Goal: Task Accomplishment & Management: Complete application form

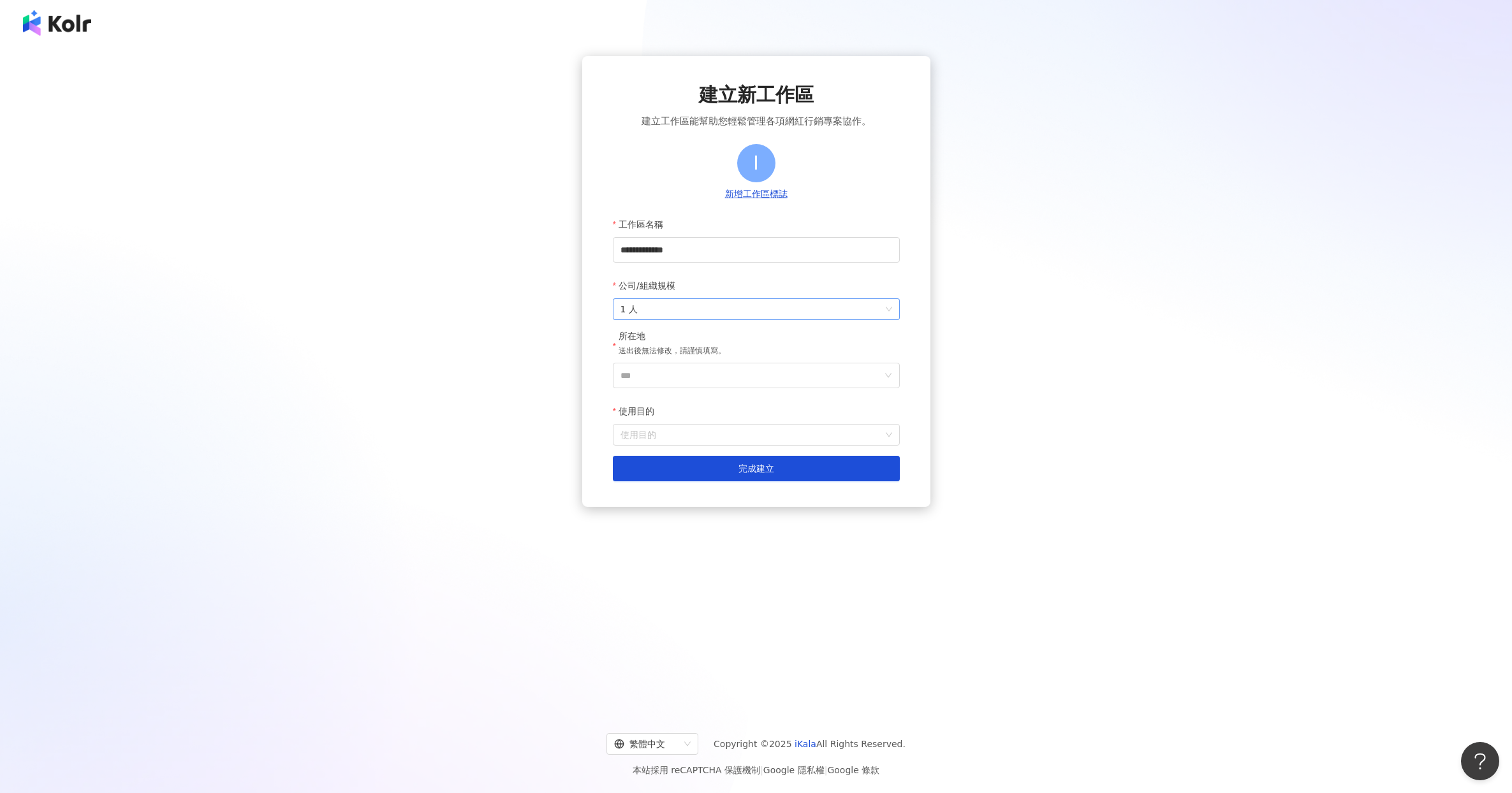
click at [686, 311] on span "1 人" at bounding box center [756, 309] width 272 height 20
click at [665, 358] on div "2-10 人" at bounding box center [755, 359] width 266 height 14
click at [664, 376] on input "***" at bounding box center [752, 375] width 262 height 24
click at [807, 443] on div "台灣" at bounding box center [829, 441] width 122 height 23
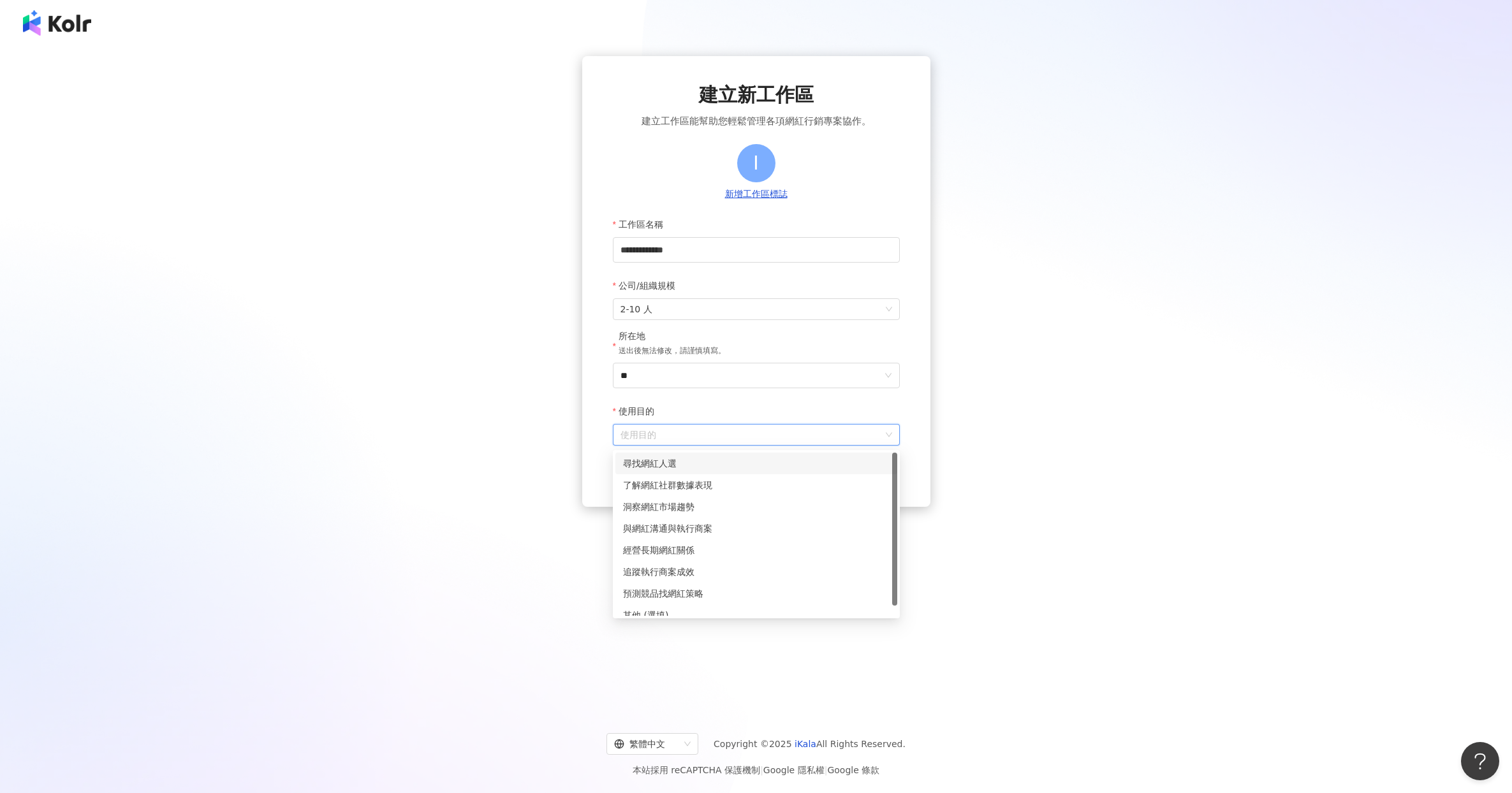
click at [684, 431] on input "使用目的" at bounding box center [756, 434] width 272 height 20
click at [673, 470] on div "尋找網紅人選" at bounding box center [755, 464] width 266 height 14
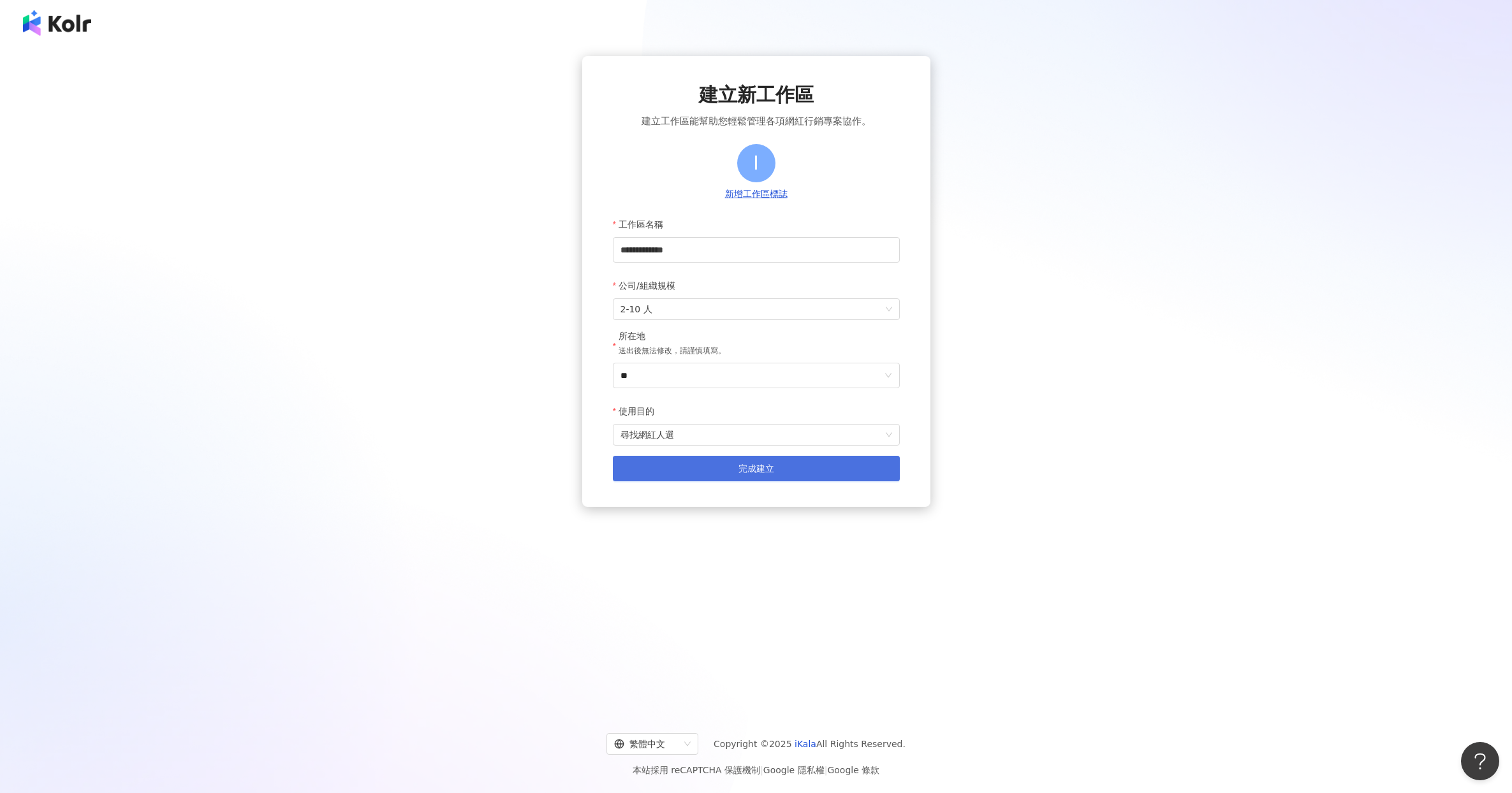
click at [668, 479] on button "完成建立" at bounding box center [756, 468] width 287 height 26
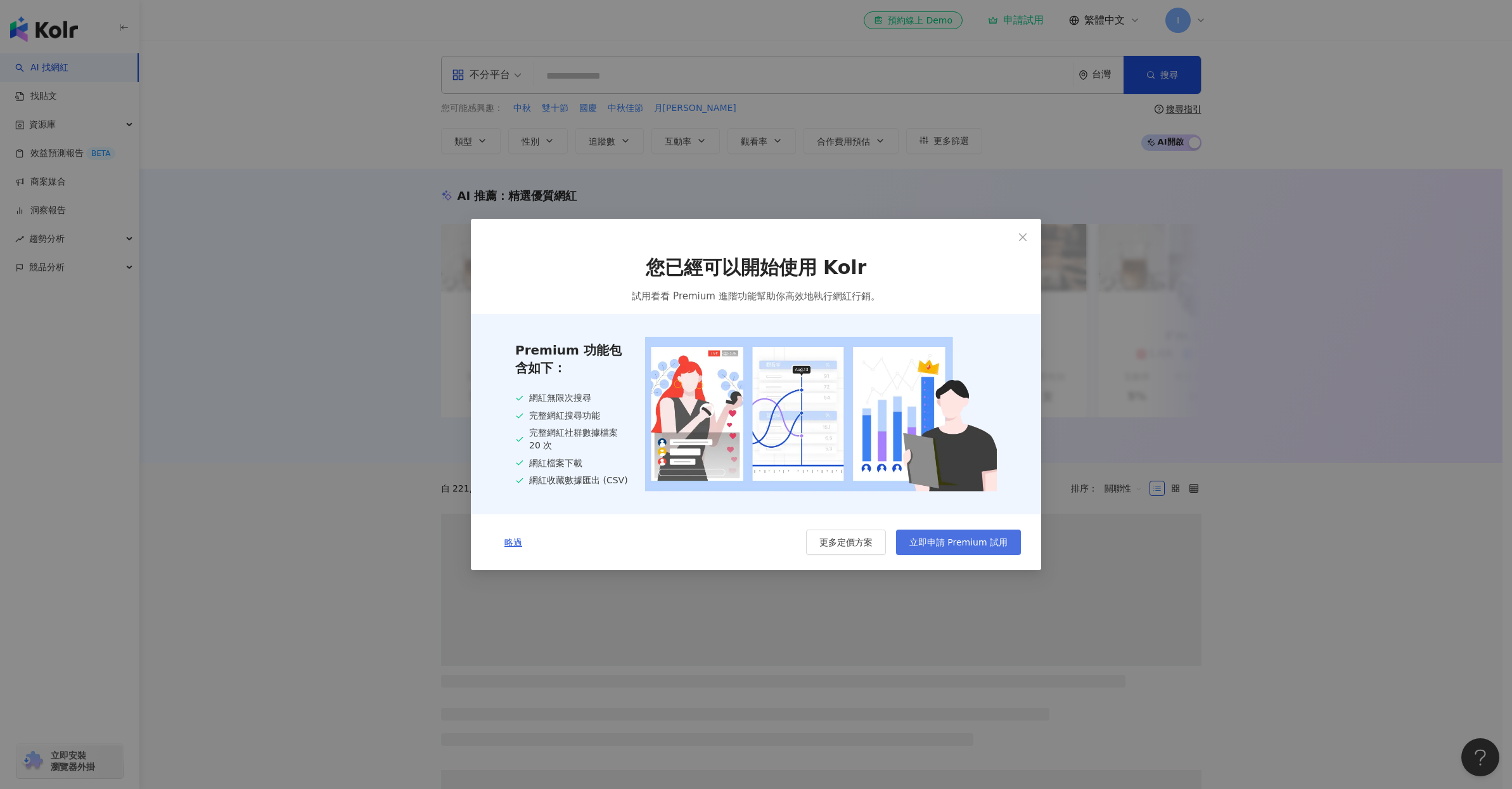
click at [947, 545] on span "立即申請 Premium 試用" at bounding box center [958, 541] width 98 height 10
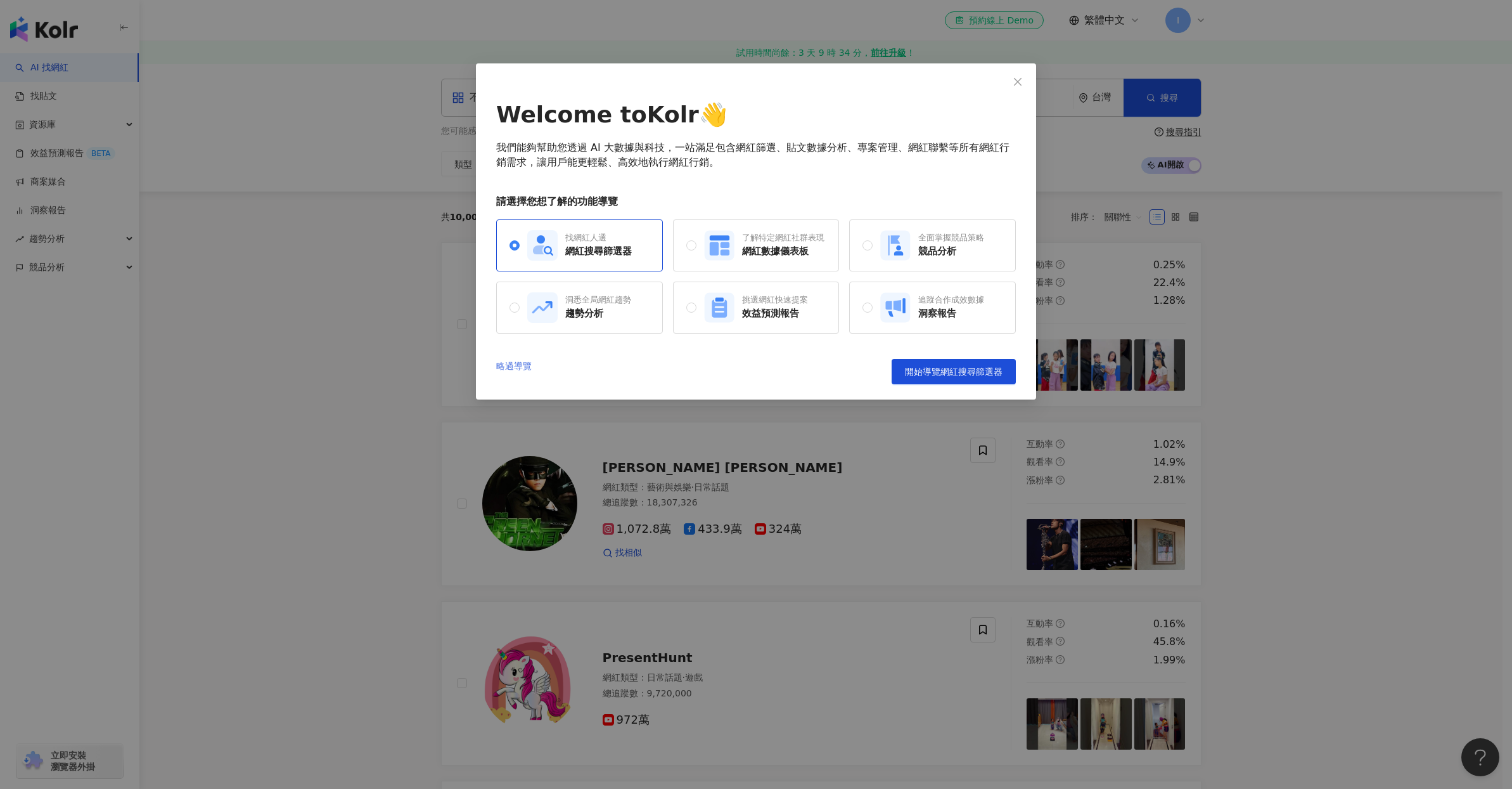
click at [522, 365] on link "略過導覽" at bounding box center [514, 371] width 35 height 26
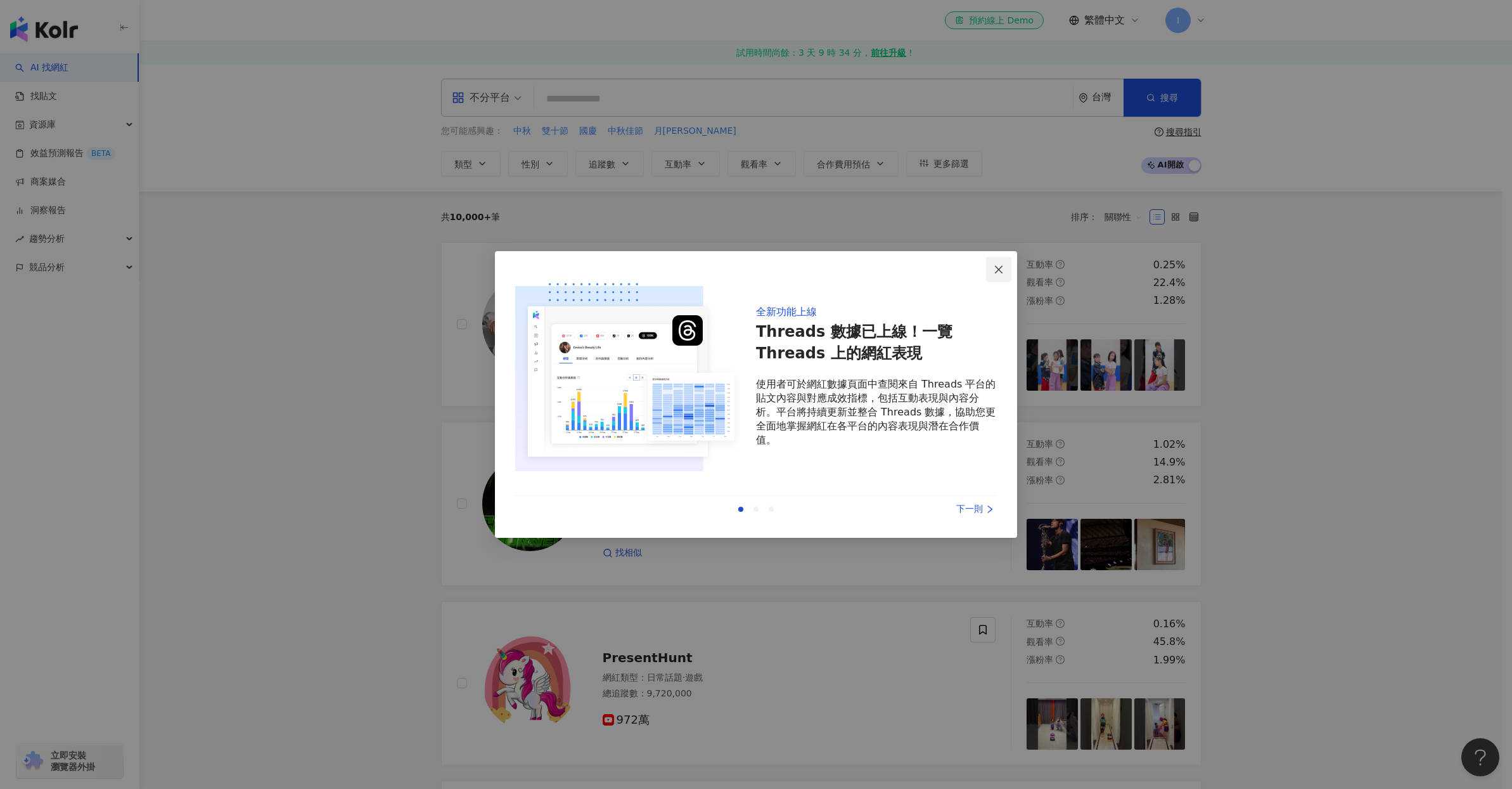
click at [999, 268] on icon "close" at bounding box center [999, 269] width 10 height 10
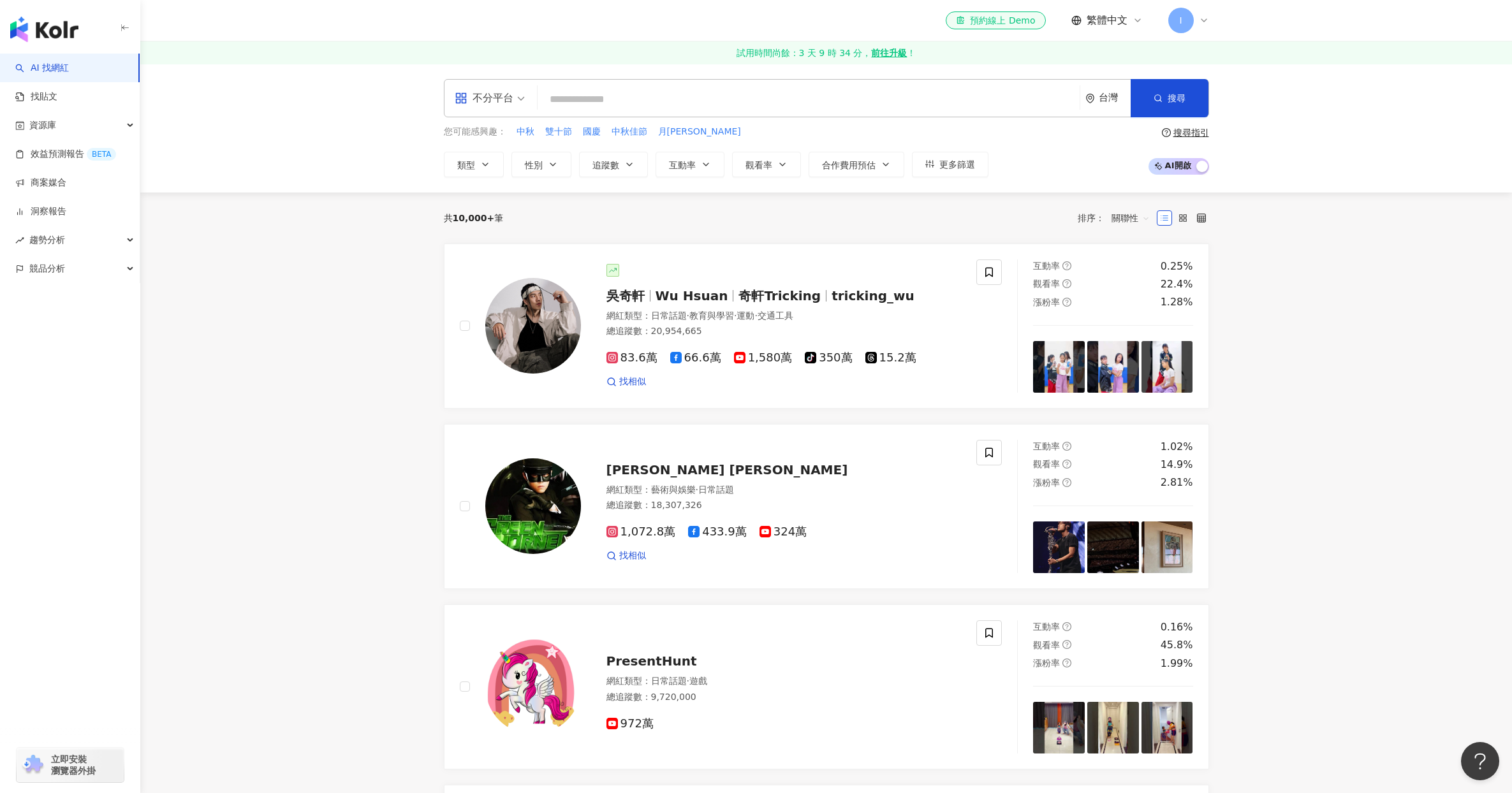
click at [887, 58] on strong "前往升級" at bounding box center [889, 53] width 36 height 12
